Goal: Information Seeking & Learning: Find specific fact

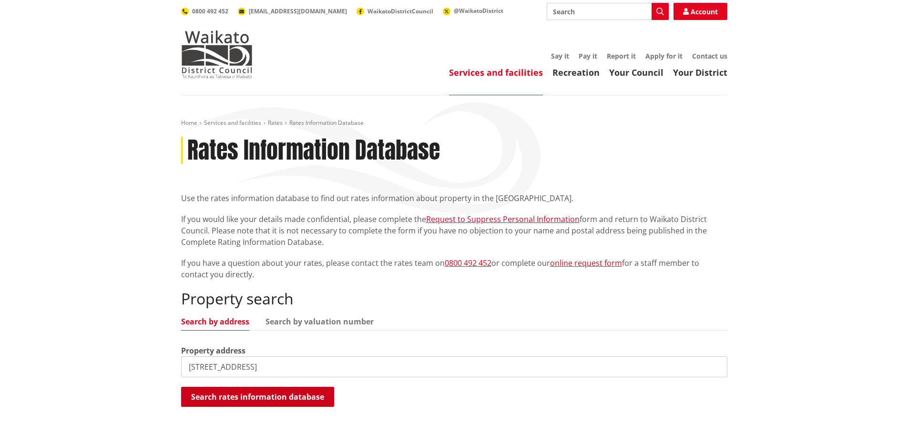
type input "[STREET_ADDRESS]"
click at [325, 393] on button "Search rates information database" at bounding box center [257, 397] width 153 height 20
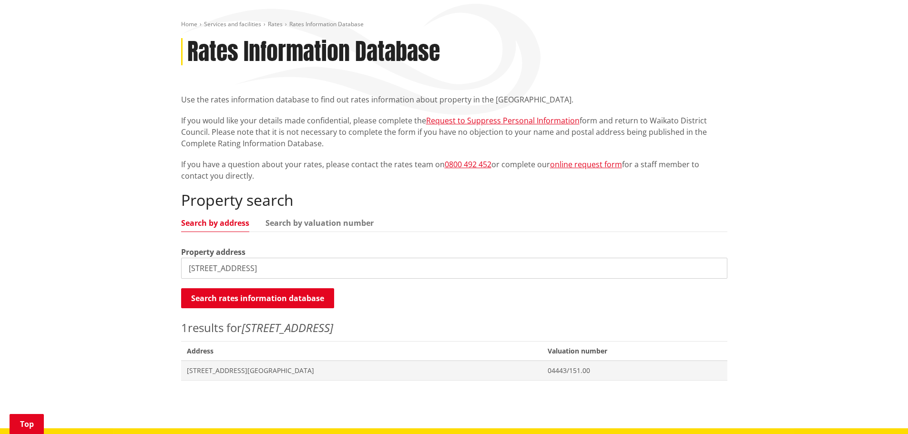
scroll to position [191, 0]
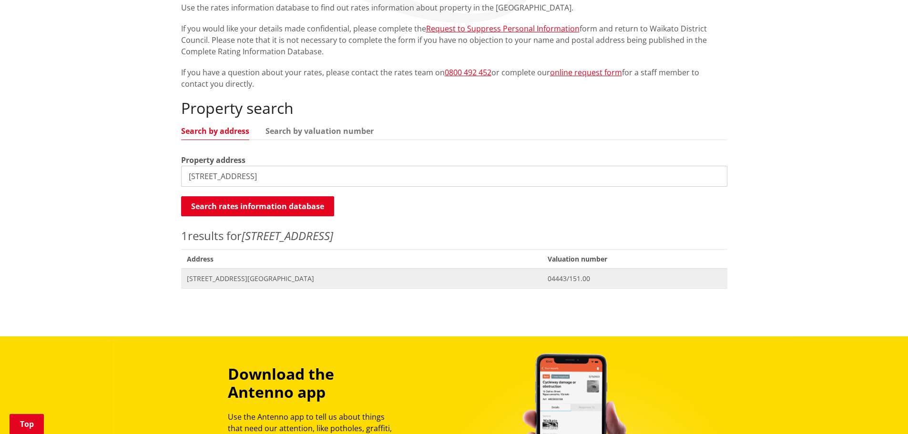
click at [247, 284] on span "Address [STREET_ADDRESS][GEOGRAPHIC_DATA]" at bounding box center [361, 279] width 361 height 20
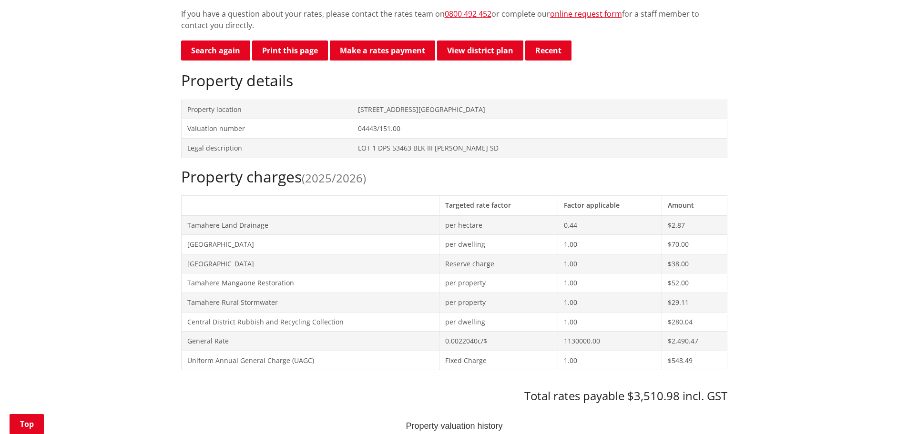
scroll to position [286, 0]
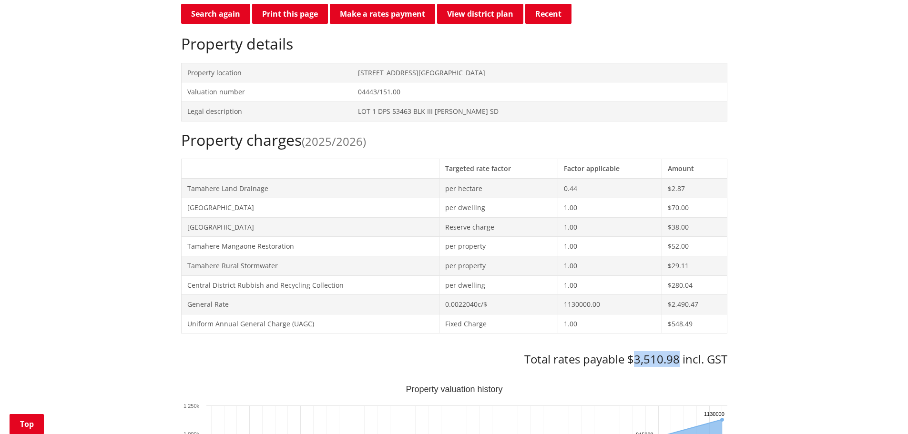
drag, startPoint x: 670, startPoint y: 359, endPoint x: 537, endPoint y: 349, distance: 133.9
click at [632, 355] on h3 "Total rates payable $3,510.98 incl. GST" at bounding box center [454, 360] width 546 height 14
copy h3 "3,510.98"
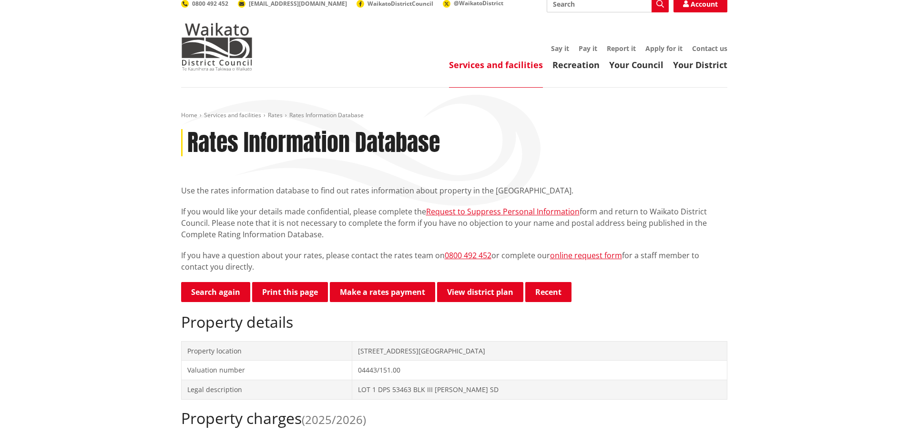
scroll to position [95, 0]
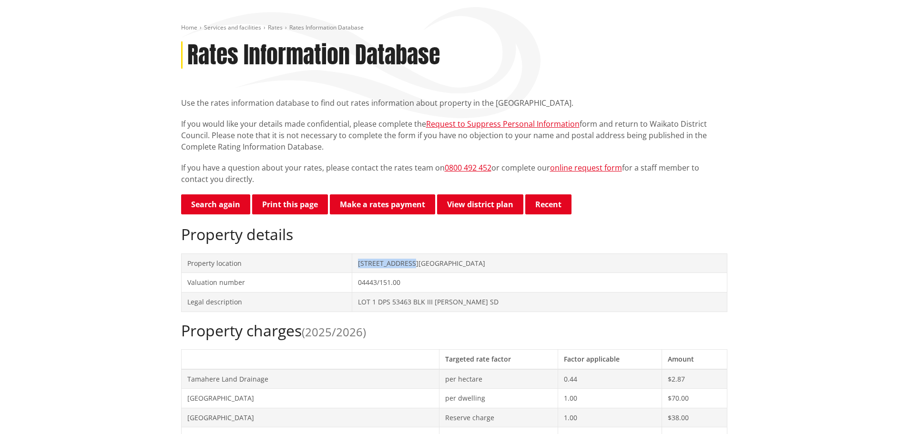
drag, startPoint x: 421, startPoint y: 264, endPoint x: 374, endPoint y: 260, distance: 46.9
click at [374, 260] on td "[STREET_ADDRESS][GEOGRAPHIC_DATA]" at bounding box center [539, 264] width 375 height 20
copy td "[STREET_ADDRESS]"
click at [726, 174] on p "If you have a question about your rates, please contact the rates team on 0800 …" at bounding box center [454, 173] width 546 height 23
